Goal: Task Accomplishment & Management: Use online tool/utility

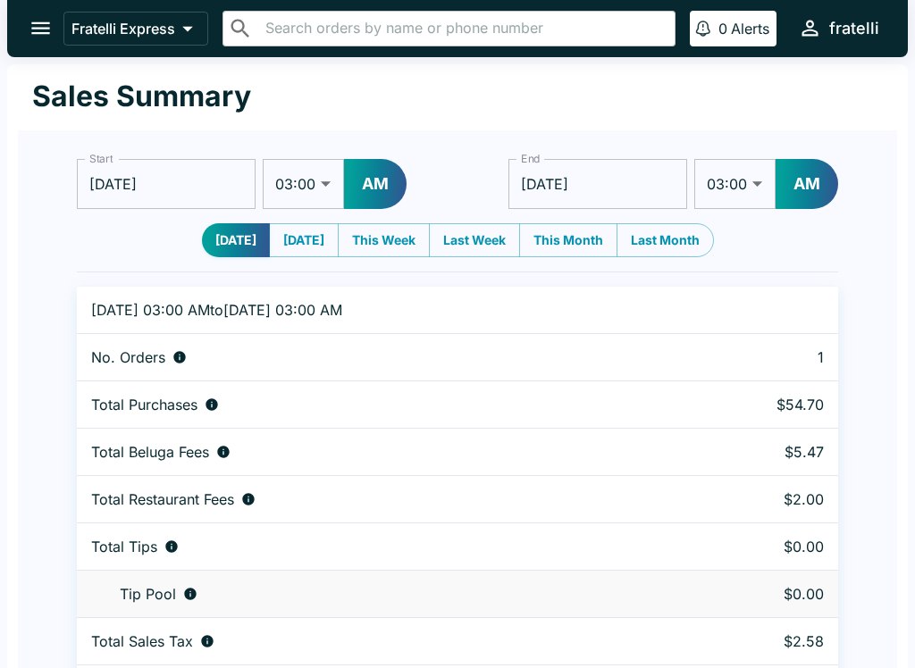
select select "03:00"
click at [46, 13] on button "open drawer" at bounding box center [41, 28] width 46 height 46
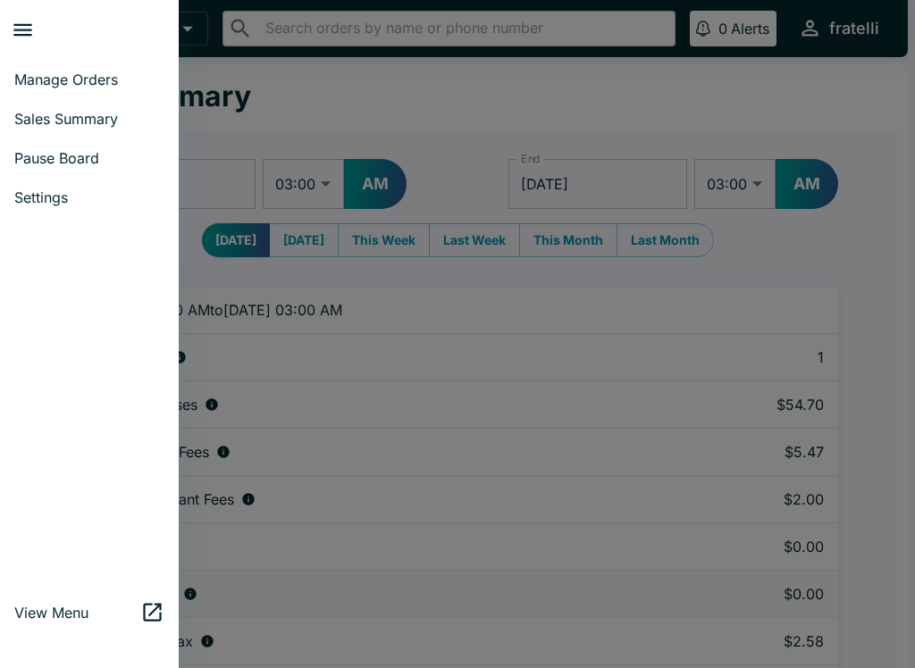
click at [88, 73] on span "Manage Orders" at bounding box center [89, 80] width 150 height 18
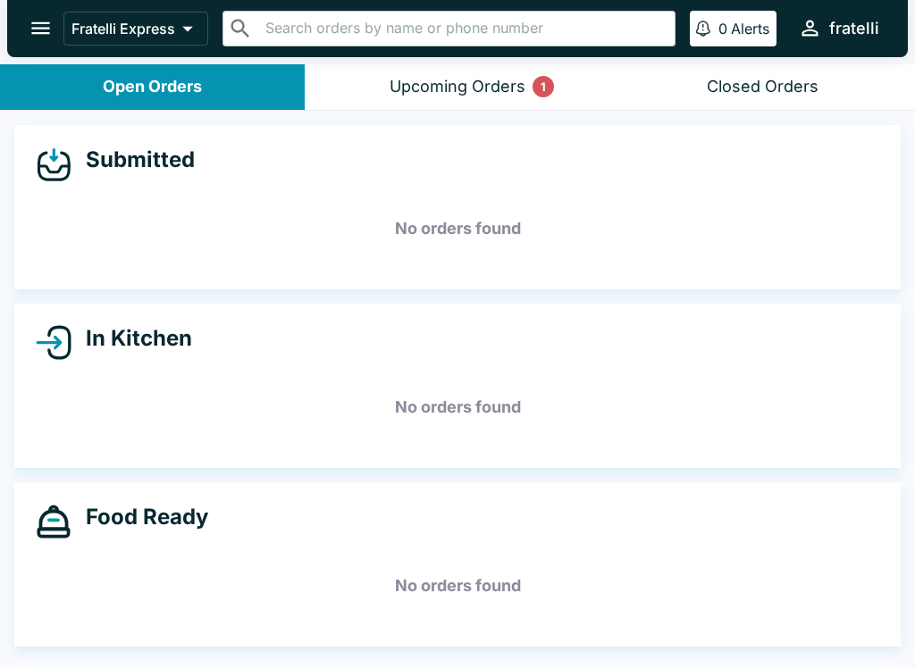
click at [490, 74] on button "Upcoming Orders 1" at bounding box center [457, 87] width 305 height 46
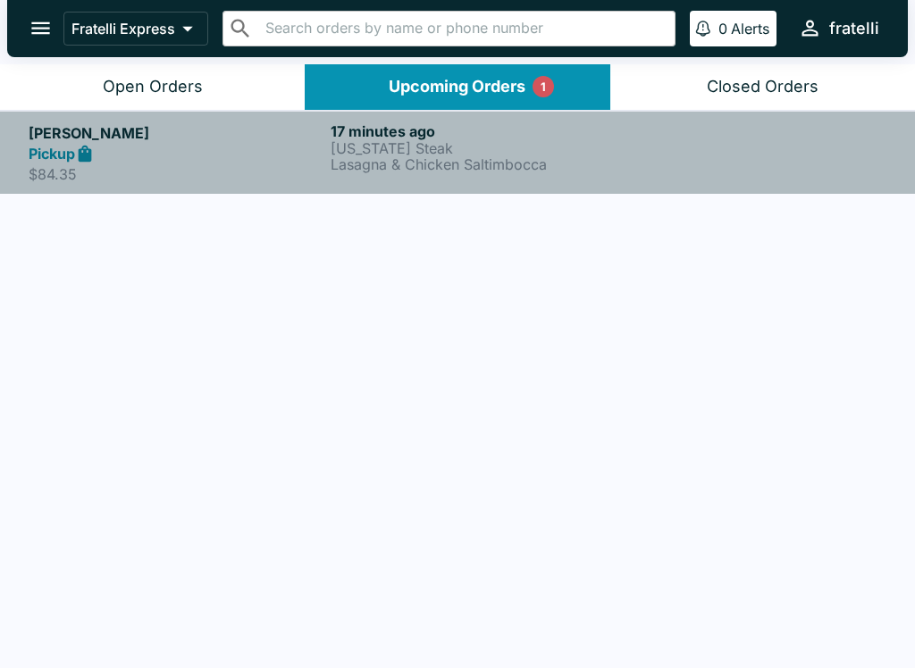
click at [390, 162] on p "Lasagna & Chicken Saltimbocca" at bounding box center [478, 164] width 295 height 16
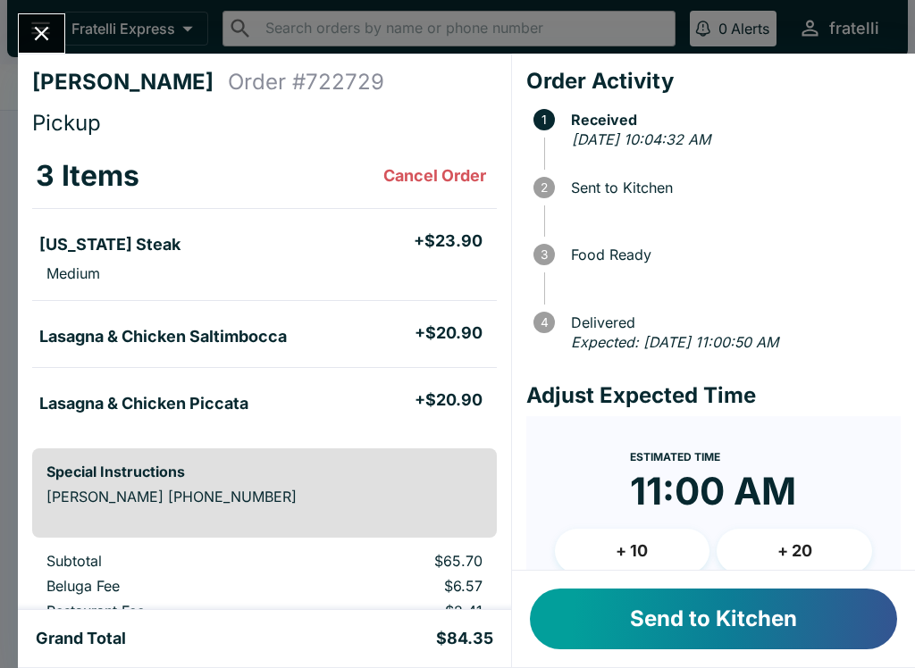
click at [701, 630] on button "Send to Kitchen" at bounding box center [713, 619] width 367 height 61
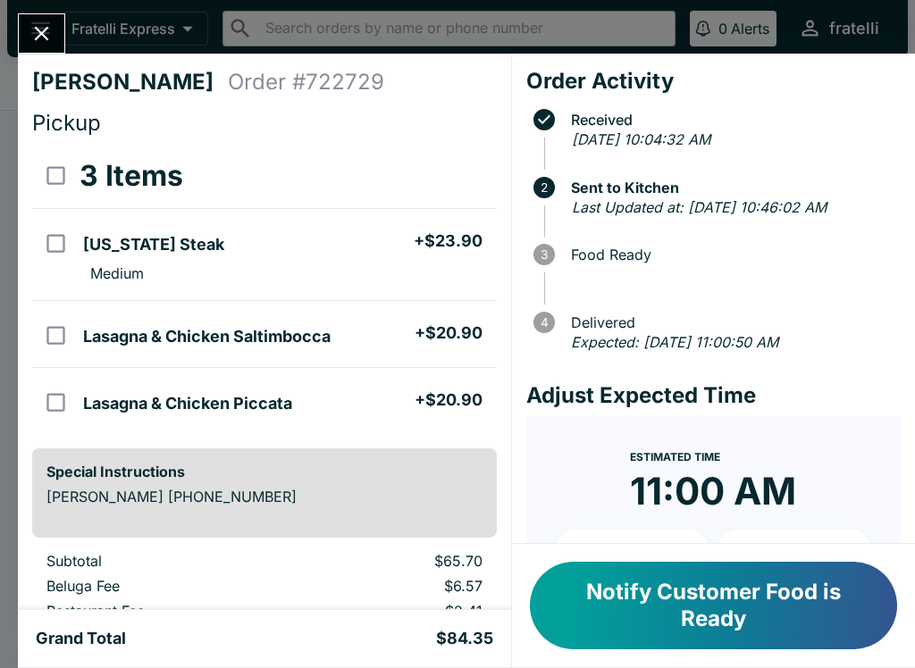
click at [729, 608] on button "Notify Customer Food is Ready" at bounding box center [713, 606] width 367 height 88
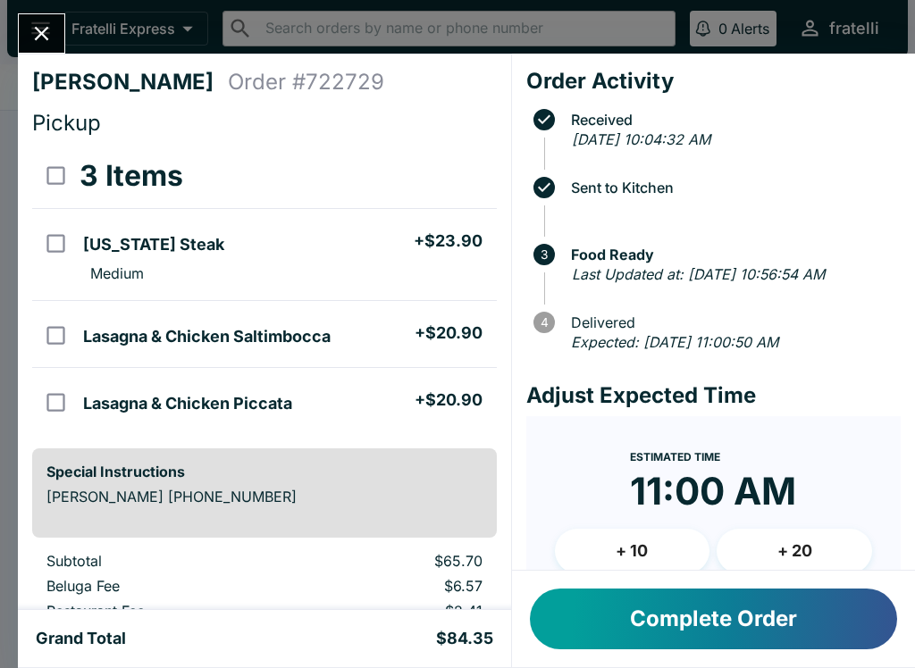
click at [688, 609] on button "Complete Order" at bounding box center [713, 619] width 367 height 61
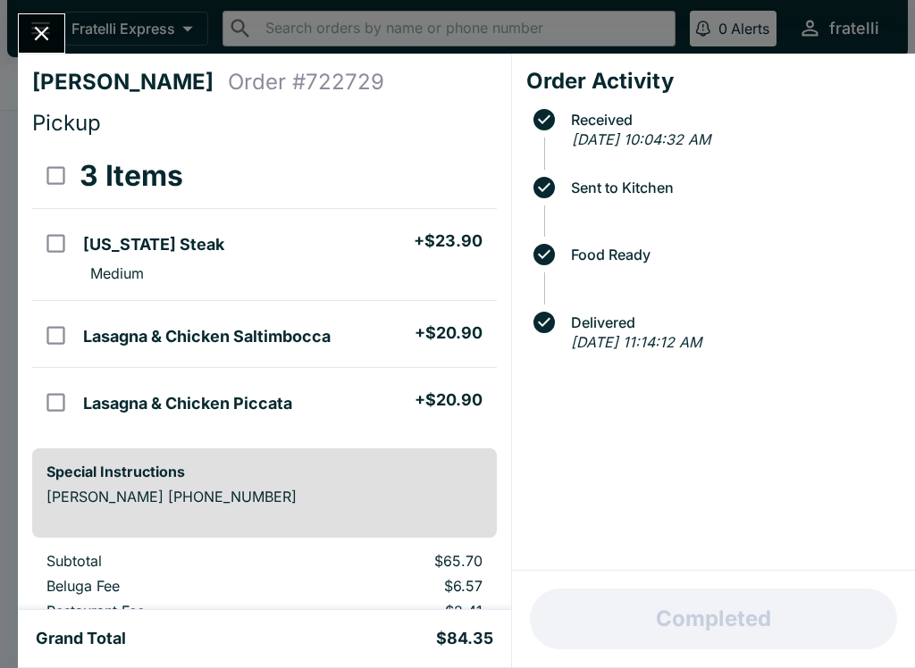
click at [50, 31] on icon "Close" at bounding box center [41, 33] width 24 height 24
